Goal: Navigation & Orientation: Find specific page/section

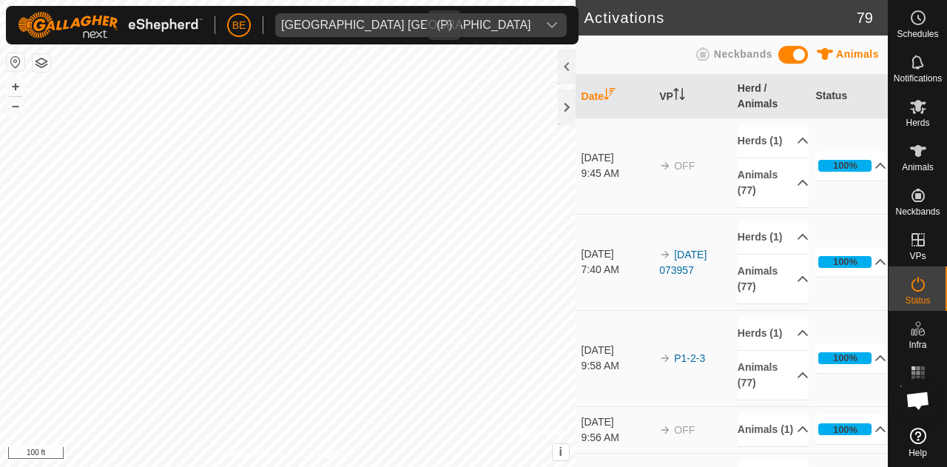
click at [537, 24] on div "dropdown trigger" at bounding box center [552, 25] width 30 height 24
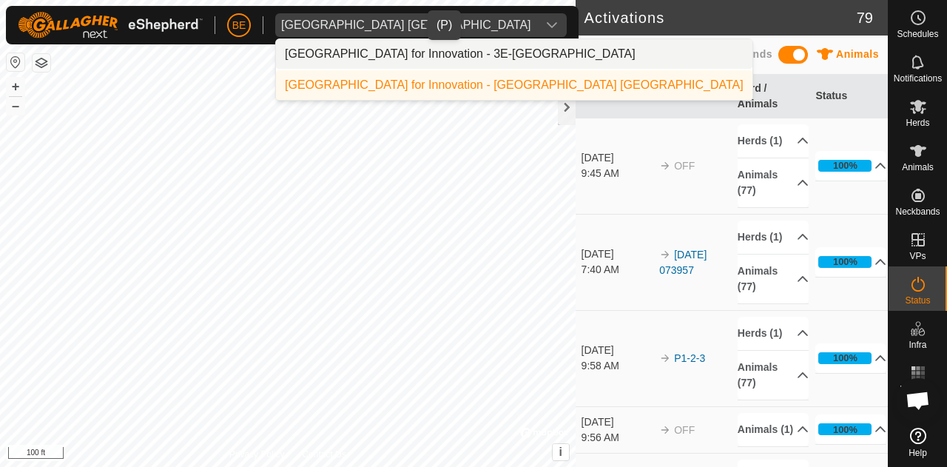
click at [408, 56] on li "[GEOGRAPHIC_DATA] for Innovation - 3E-[GEOGRAPHIC_DATA]" at bounding box center [514, 54] width 477 height 30
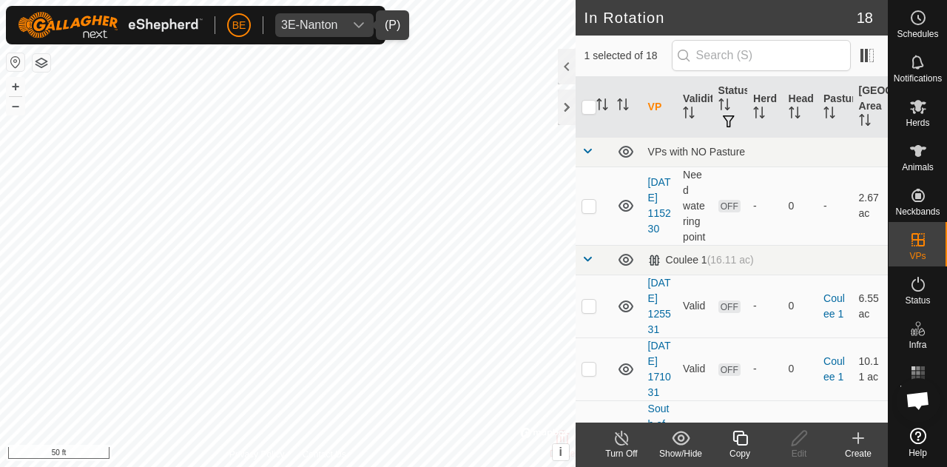
click at [352, 27] on div "dropdown trigger" at bounding box center [359, 25] width 30 height 24
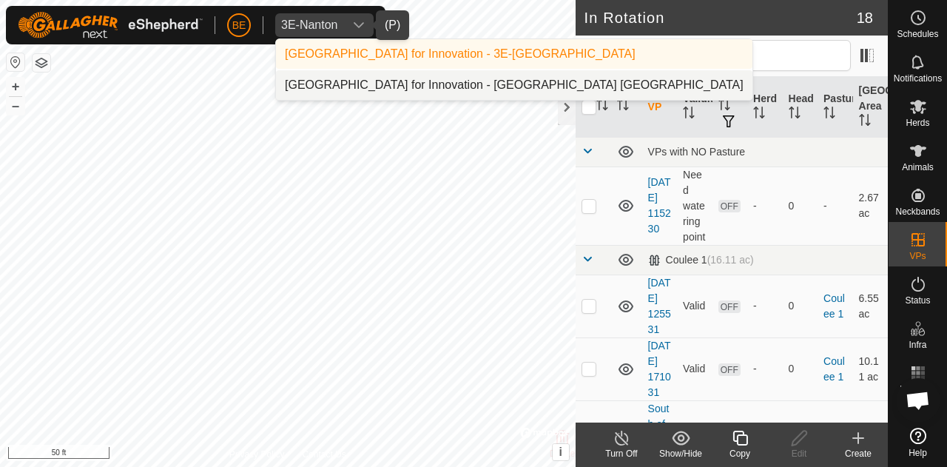
click at [371, 79] on li "[GEOGRAPHIC_DATA] for Innovation - [GEOGRAPHIC_DATA] [GEOGRAPHIC_DATA]" at bounding box center [514, 85] width 477 height 30
